Goal: Information Seeking & Learning: Learn about a topic

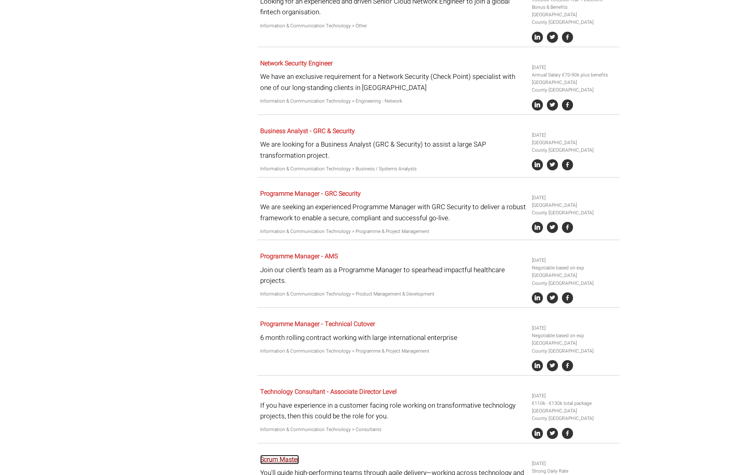
scroll to position [1337, 0]
